Goal: Find specific page/section: Find specific page/section

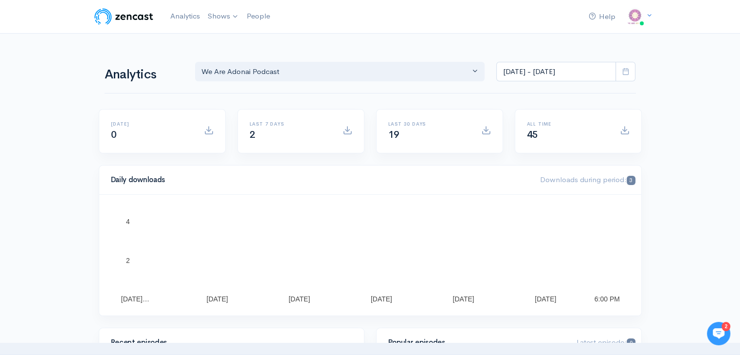
click at [233, 40] on link "We Are Adonai Podcast" at bounding box center [254, 40] width 101 height 17
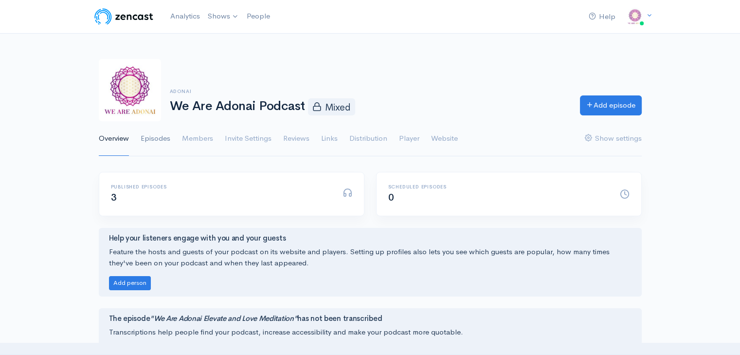
click at [149, 136] on link "Episodes" at bounding box center [156, 138] width 30 height 35
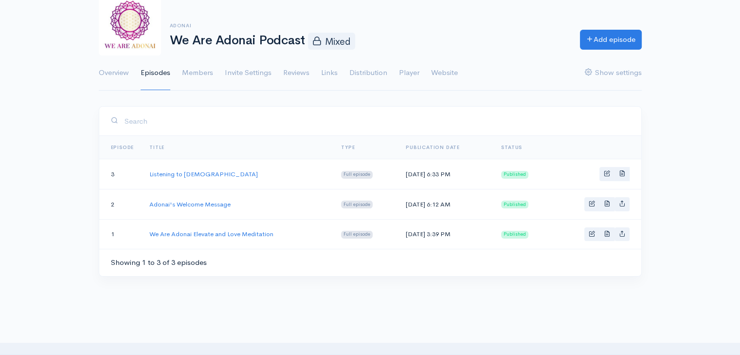
scroll to position [124, 0]
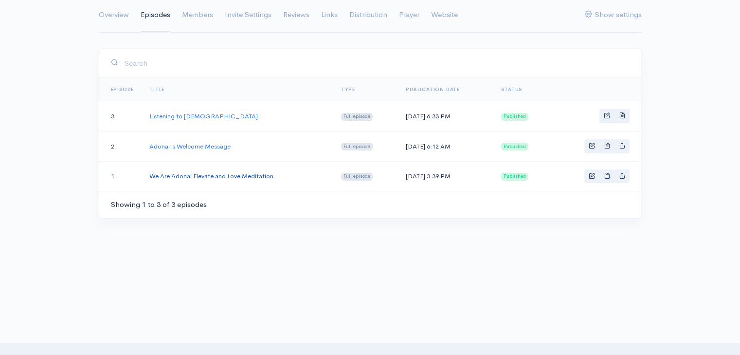
click at [257, 172] on link "We Are Adonai Elevate and Love Meditation" at bounding box center [211, 176] width 124 height 8
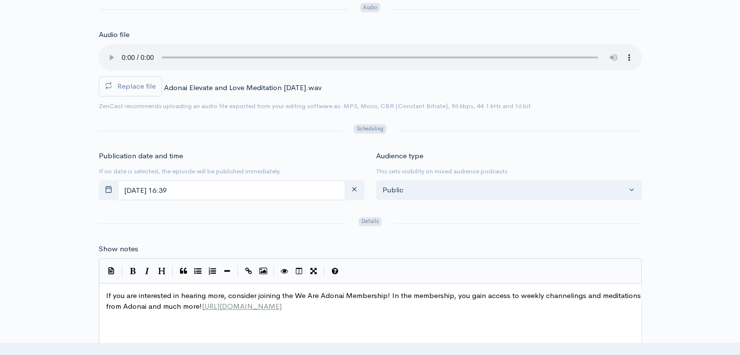
scroll to position [243, 0]
